Goal: Information Seeking & Learning: Learn about a topic

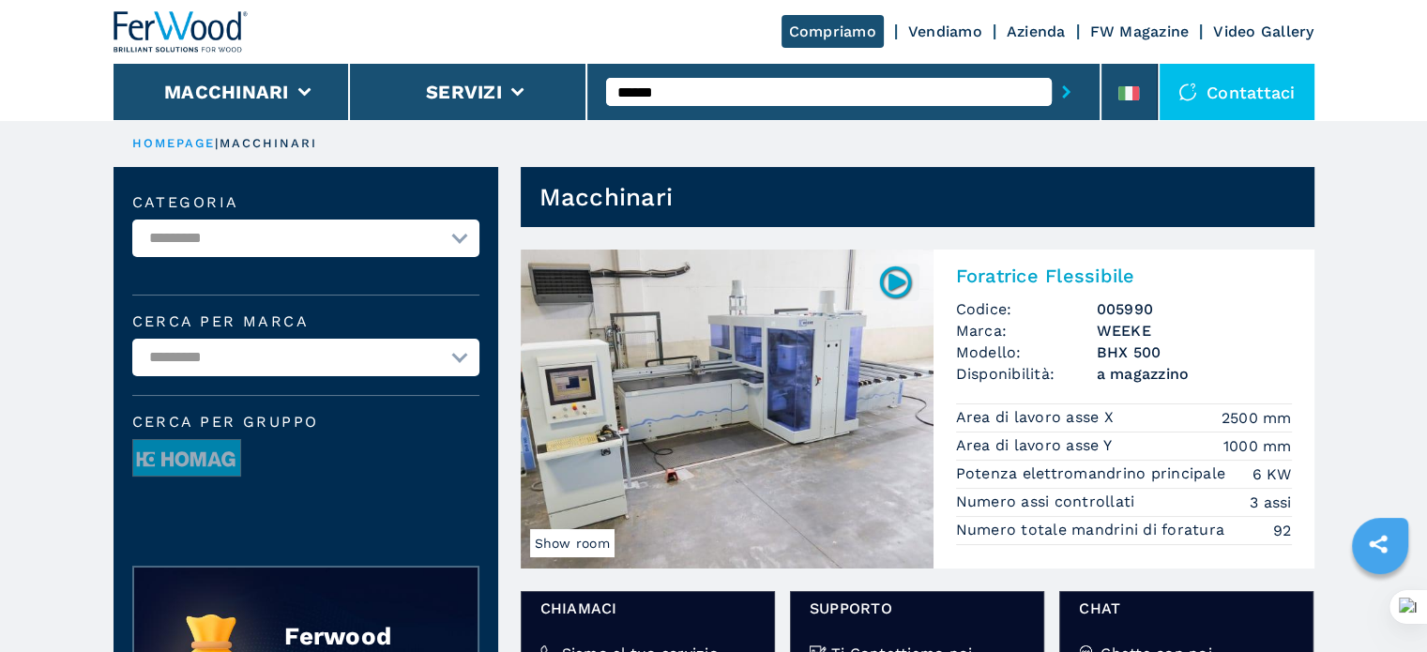
click at [996, 90] on input "******" at bounding box center [829, 92] width 446 height 28
drag, startPoint x: 1407, startPoint y: 120, endPoint x: 1407, endPoint y: 2, distance: 118.2
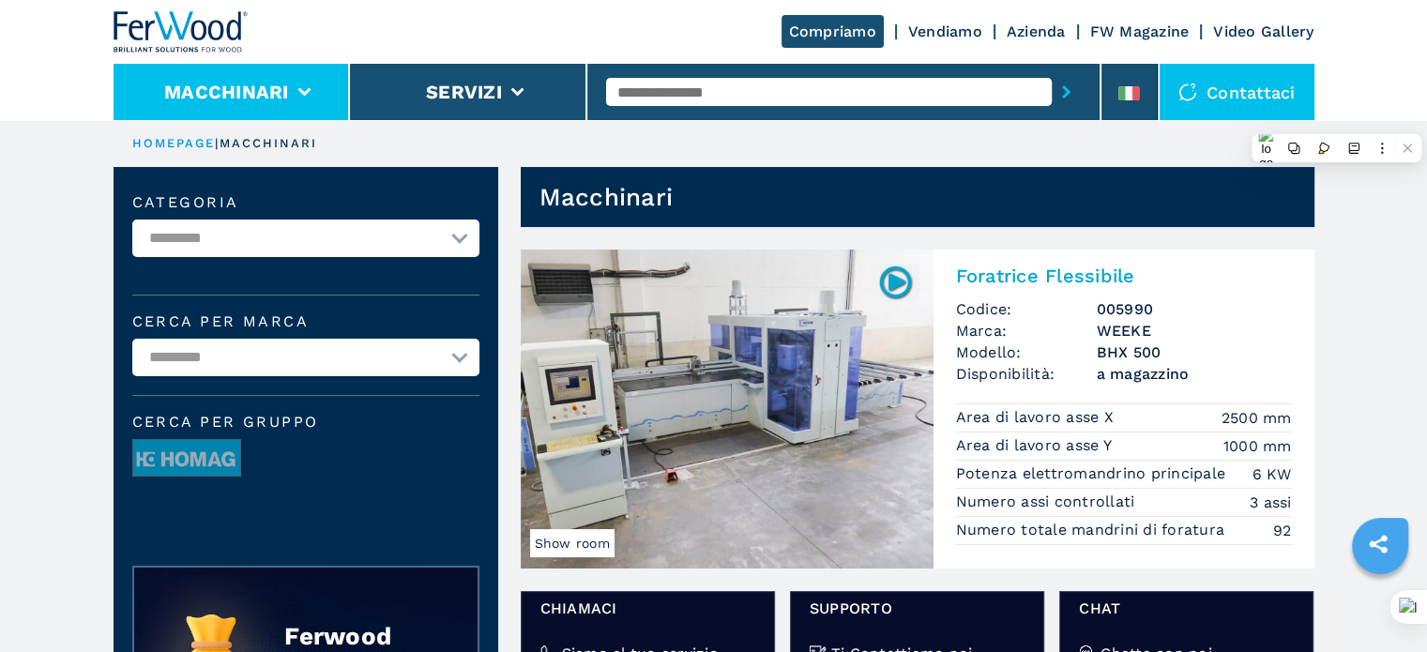
click at [226, 112] on li "Macchinari" at bounding box center [231, 92] width 237 height 56
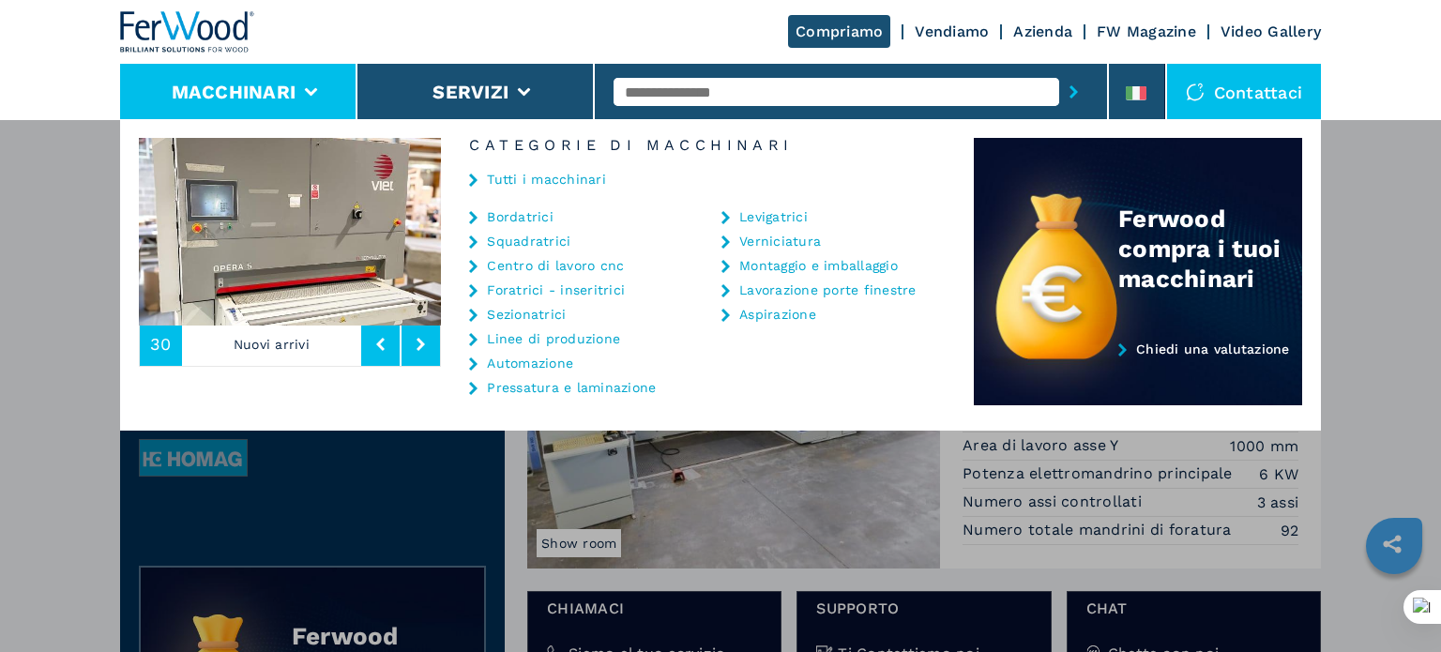
click at [511, 214] on link "Bordatrici" at bounding box center [520, 216] width 67 height 13
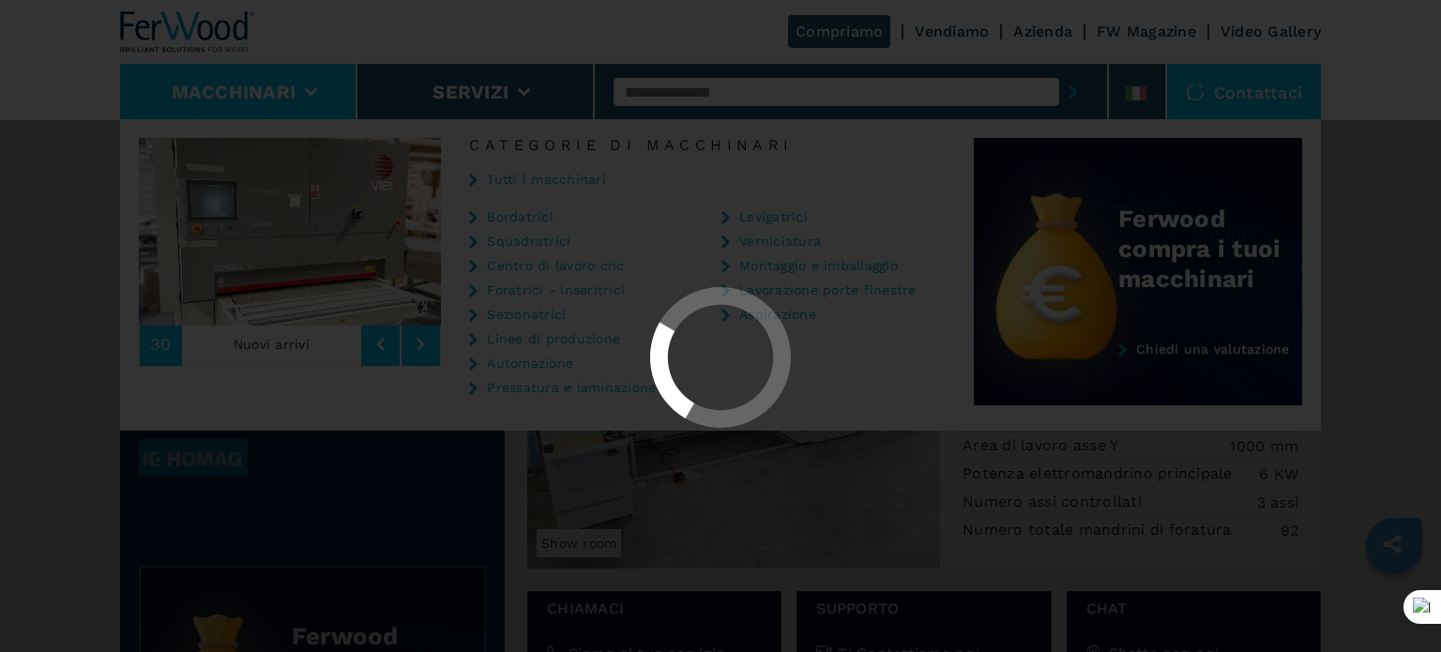
select select "**********"
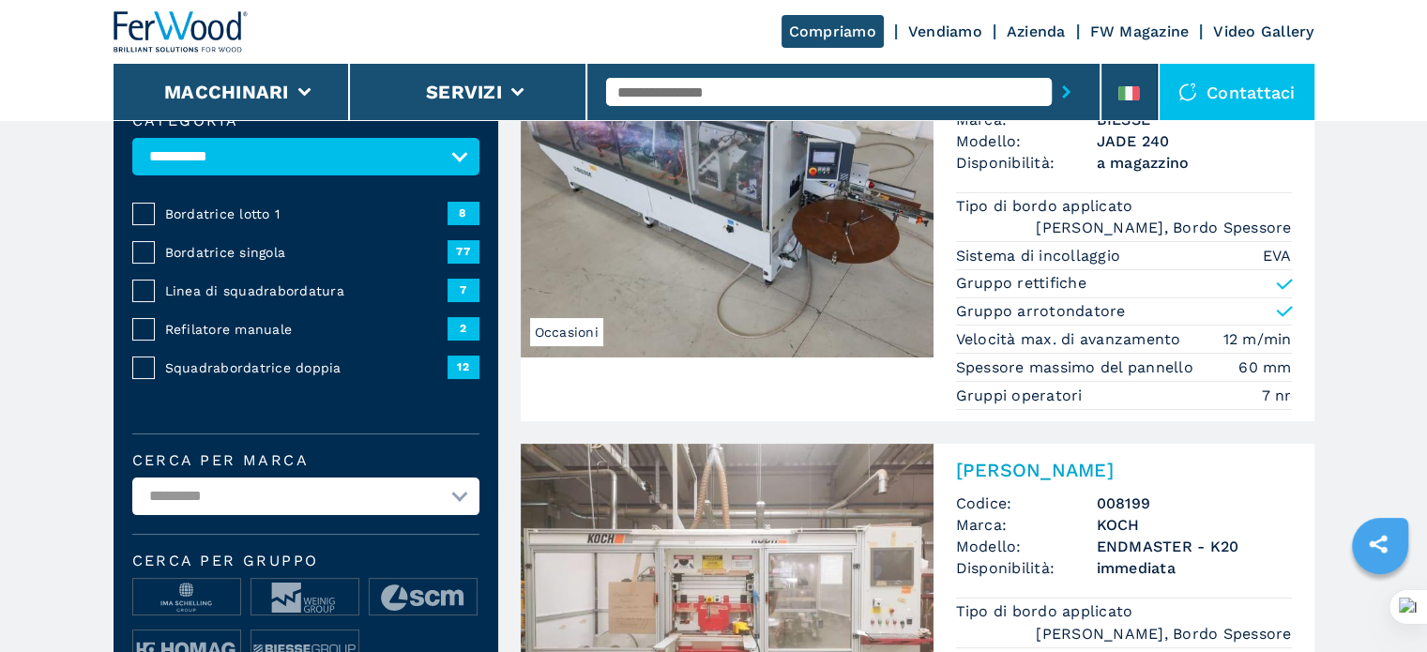
scroll to position [469, 0]
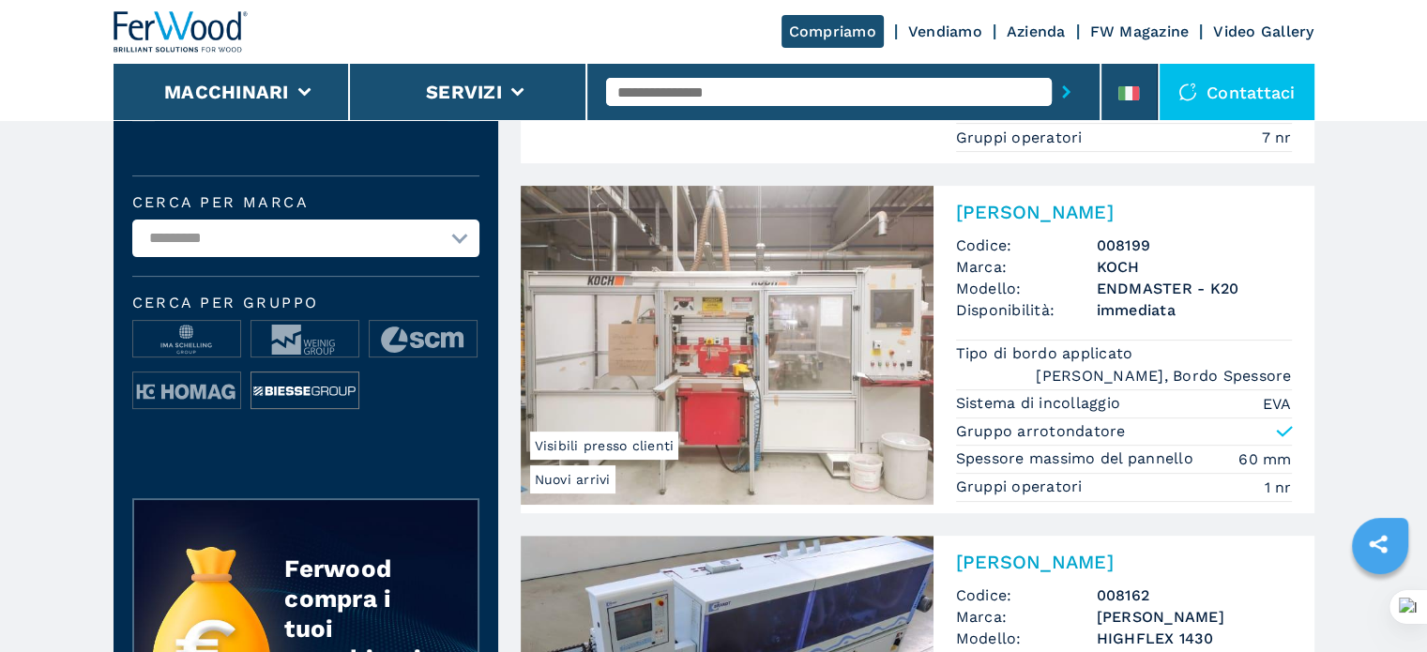
click at [296, 393] on img at bounding box center [304, 391] width 107 height 38
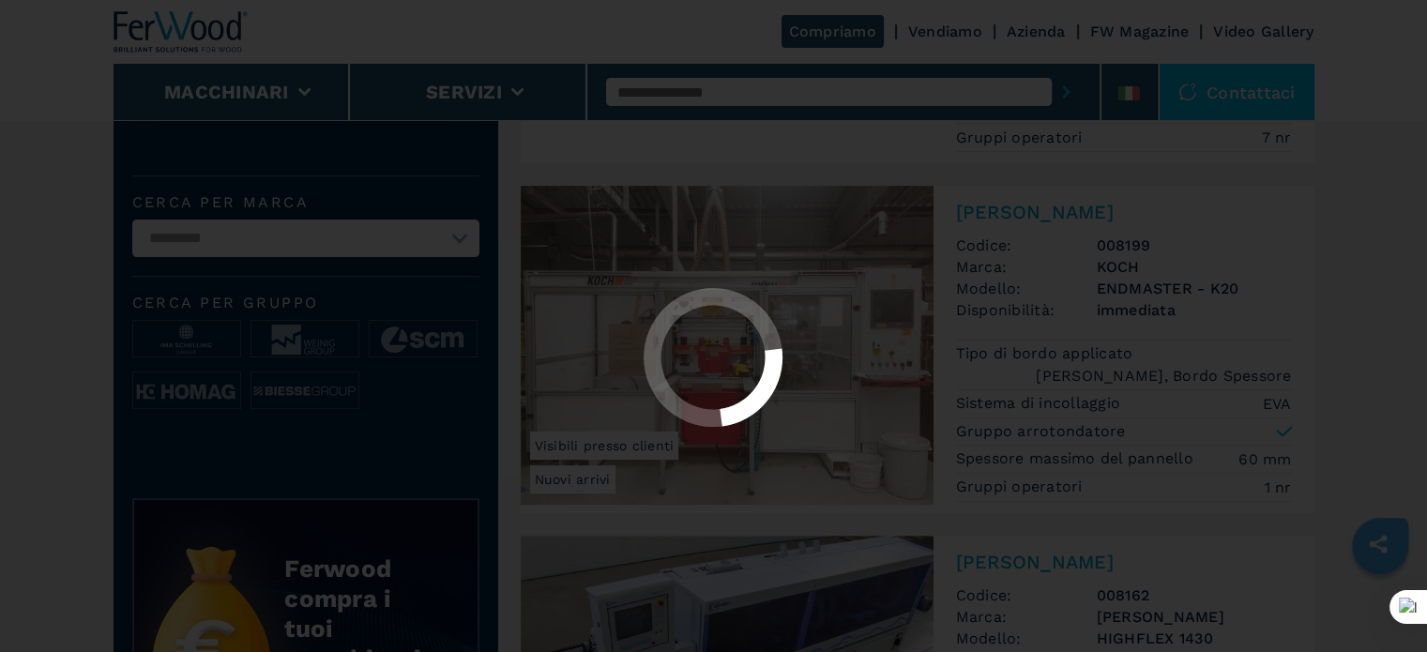
scroll to position [0, 0]
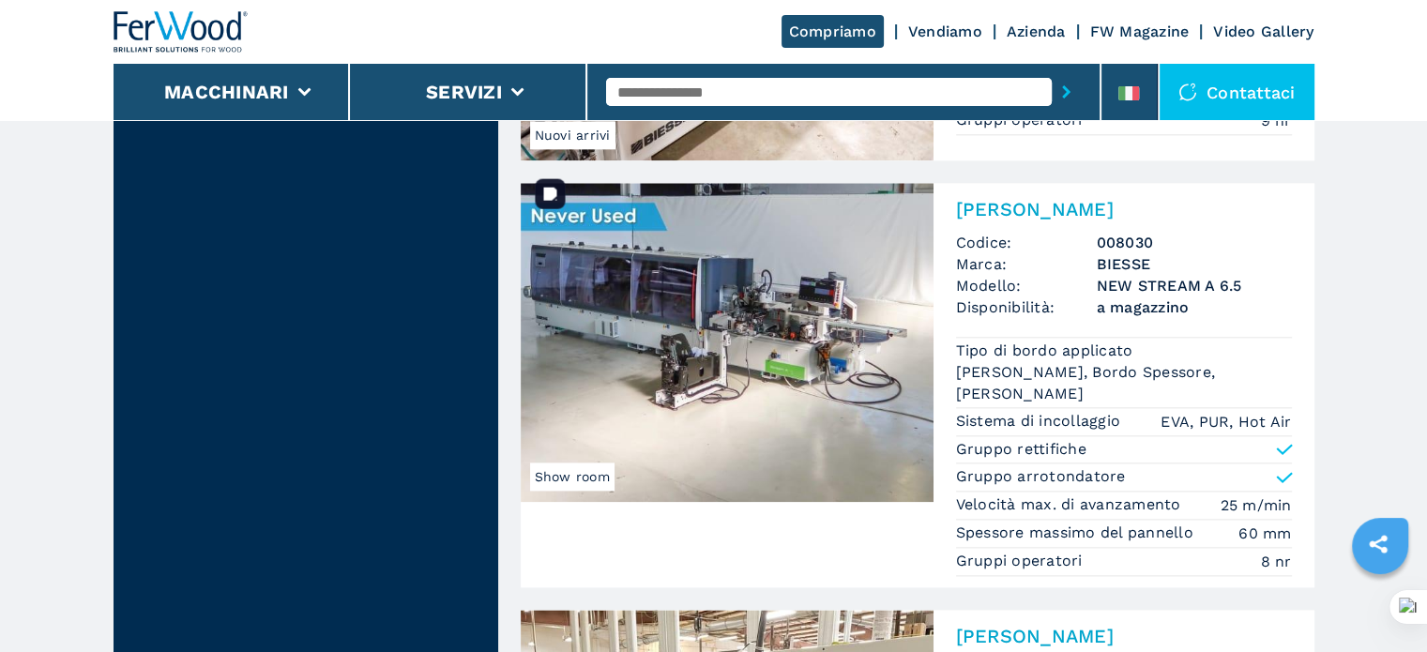
scroll to position [2199, 0]
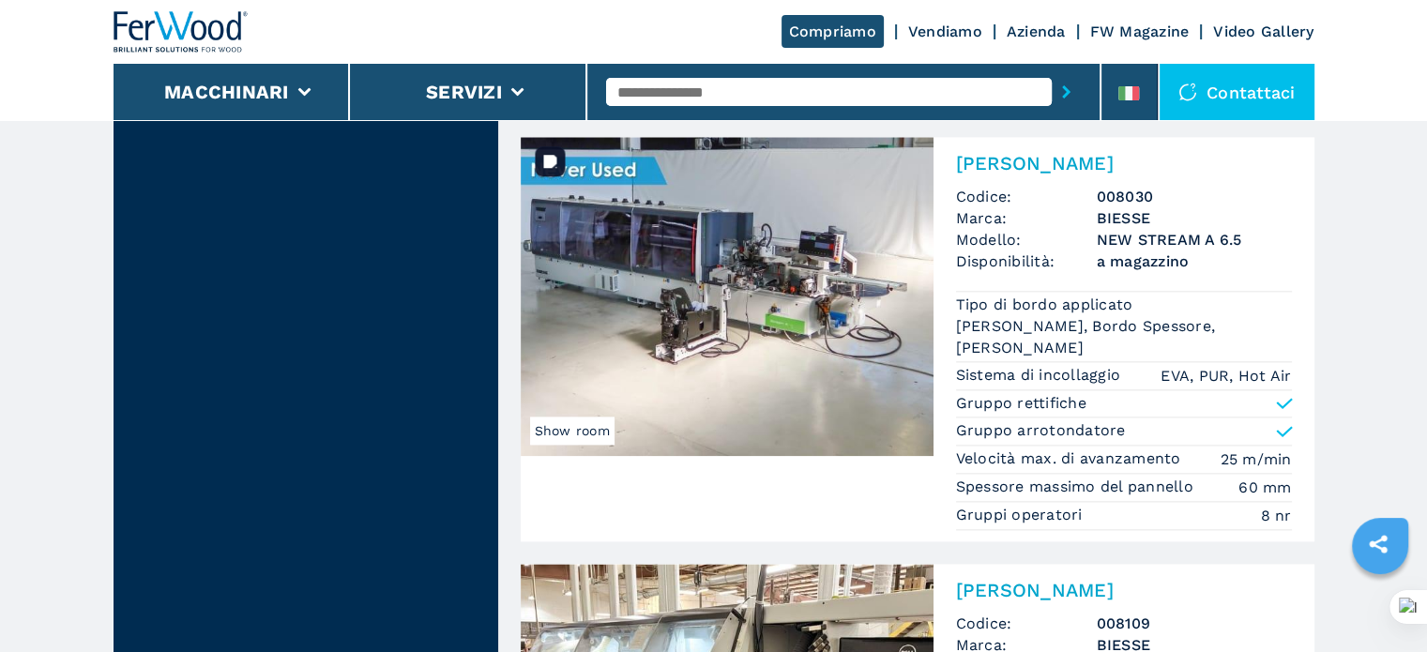
click at [804, 290] on img at bounding box center [727, 296] width 413 height 319
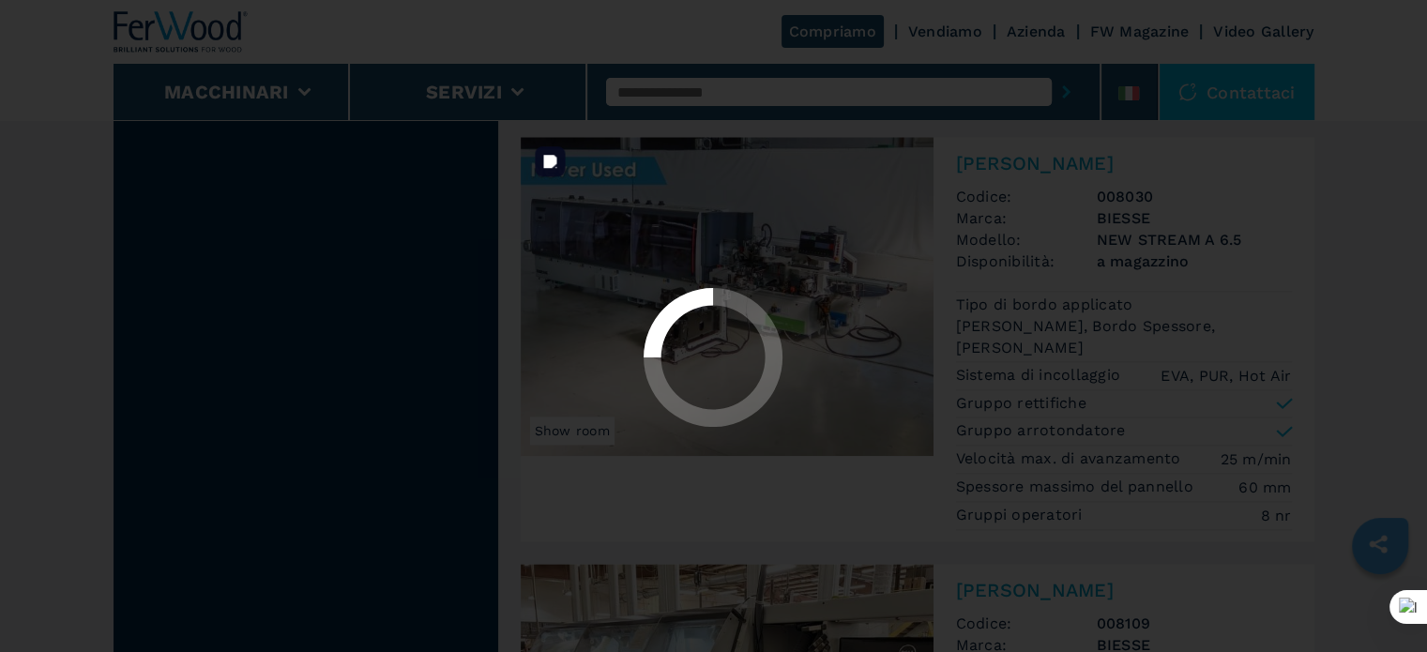
scroll to position [0, 0]
